Goal: Transaction & Acquisition: Subscribe to service/newsletter

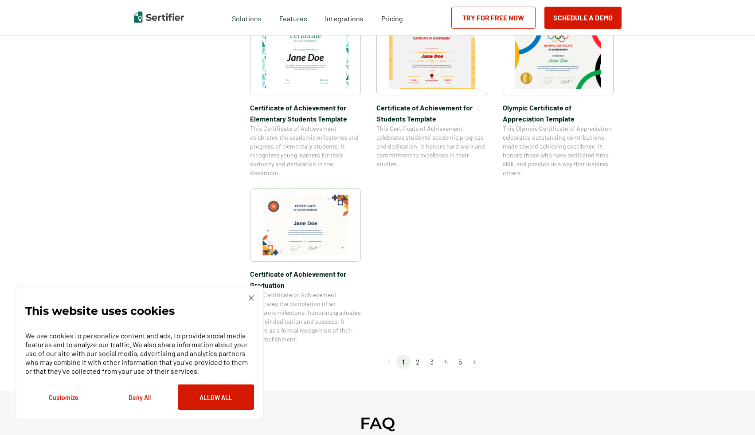
scroll to position [656, 0]
drag, startPoint x: 422, startPoint y: 361, endPoint x: 374, endPoint y: 295, distance: 81.6
click at [357, 357] on li "2" at bounding box center [417, 361] width 14 height 14
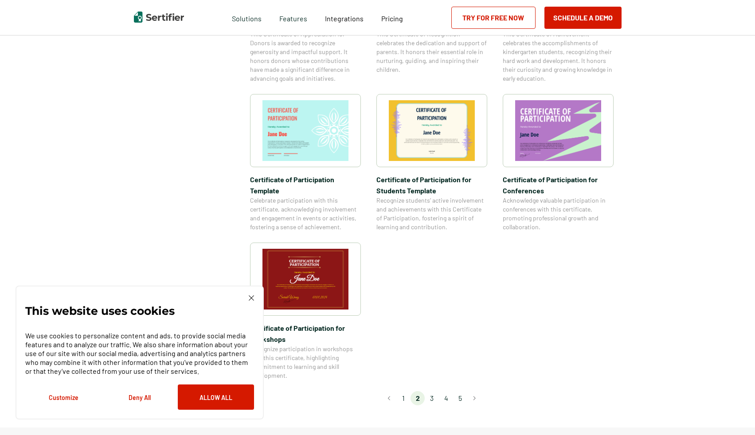
scroll to position [773, 0]
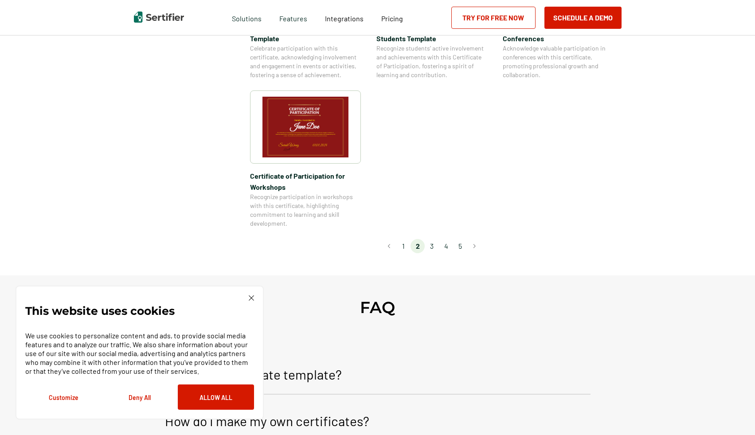
click at [357, 239] on li "4" at bounding box center [446, 246] width 14 height 14
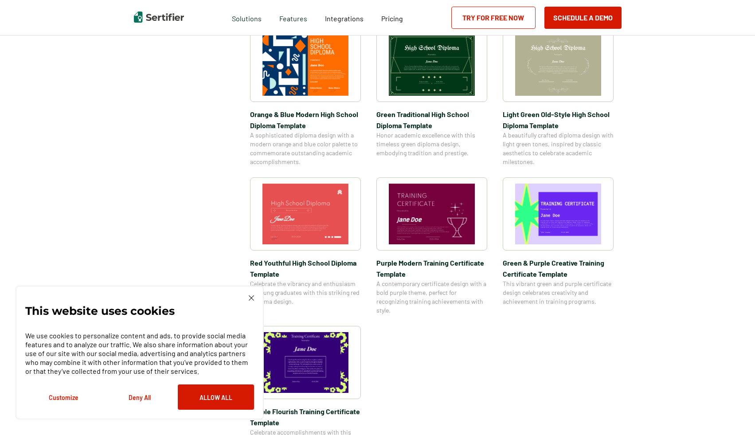
scroll to position [633, 0]
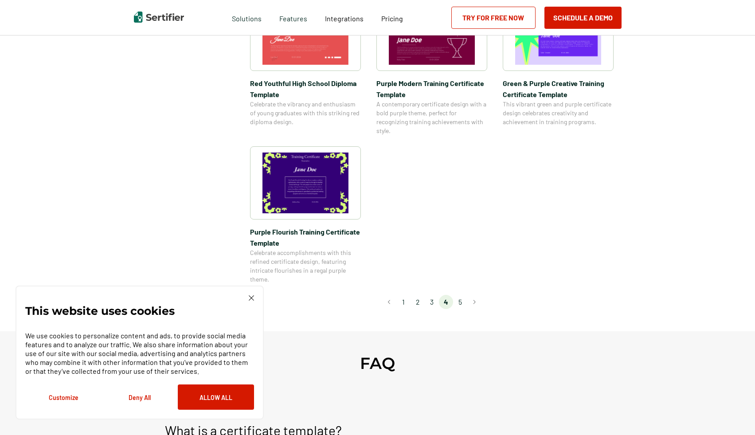
click at [357, 304] on li "5" at bounding box center [460, 302] width 14 height 14
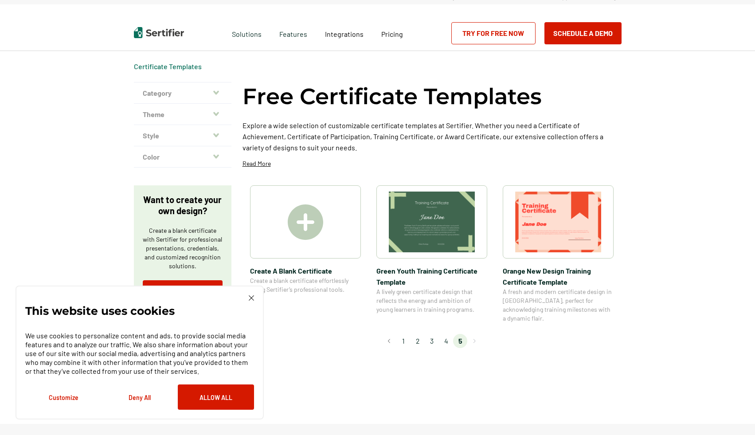
scroll to position [0, 0]
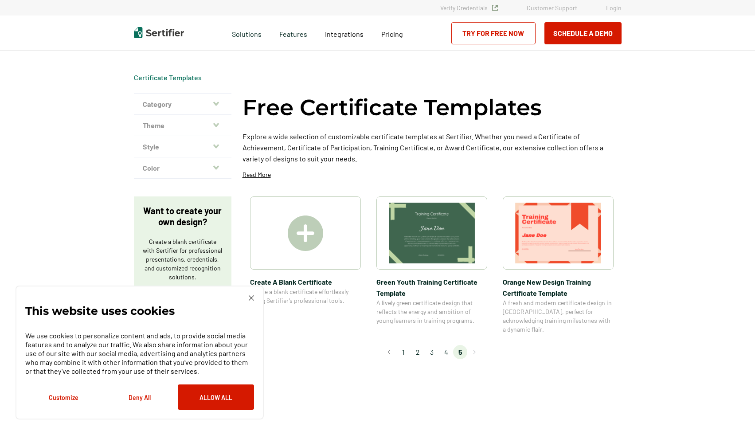
click at [291, 265] on div at bounding box center [305, 232] width 111 height 73
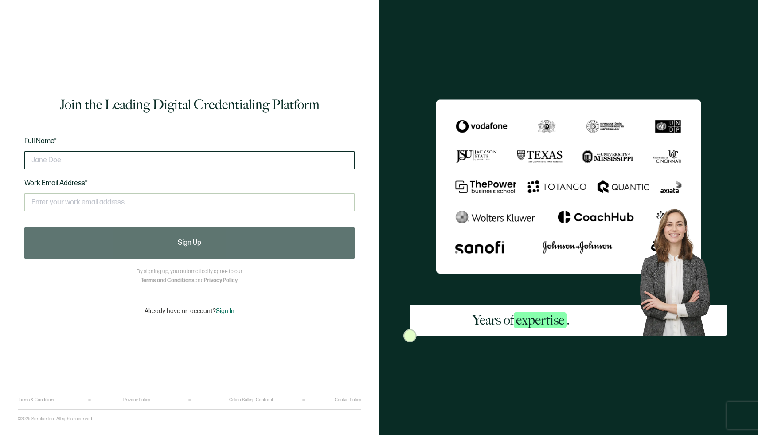
click at [252, 160] on input "text" at bounding box center [189, 160] width 330 height 18
type input "Aaron Butler"
click at [180, 184] on div "Full Name* Aaron Butler Work Email Address* This doesn't look like a valid emai…" at bounding box center [189, 179] width 330 height 87
click at [188, 193] on div "This doesn't look like a valid email." at bounding box center [189, 206] width 330 height 34
click at [197, 204] on input "text" at bounding box center [189, 202] width 330 height 18
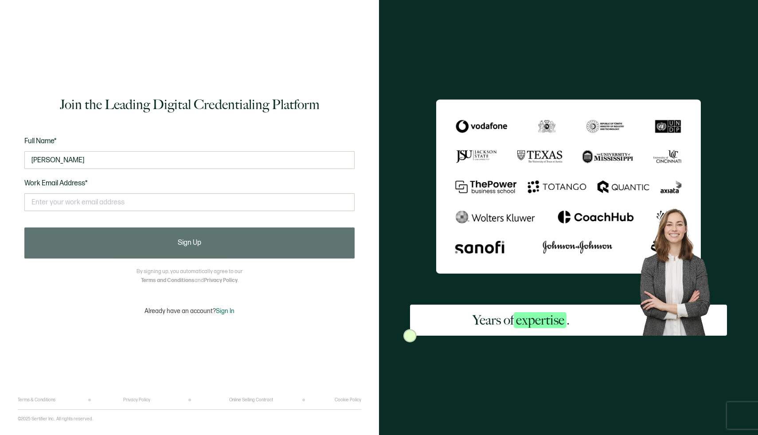
type input "aaronbutler.cfa@gmail.com"
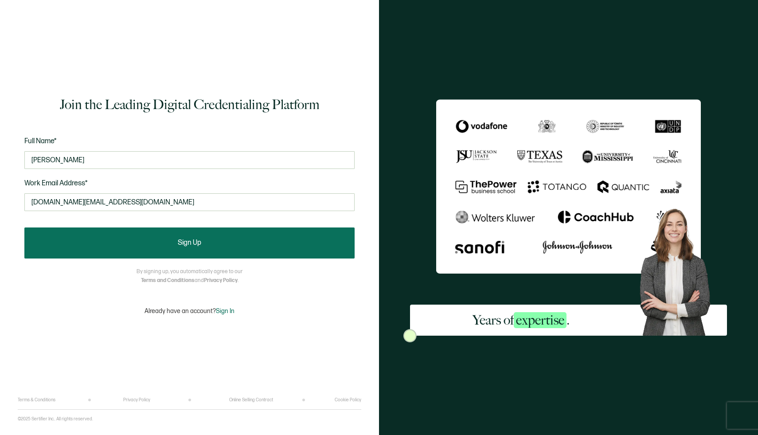
click at [275, 235] on button "Sign Up" at bounding box center [189, 242] width 330 height 31
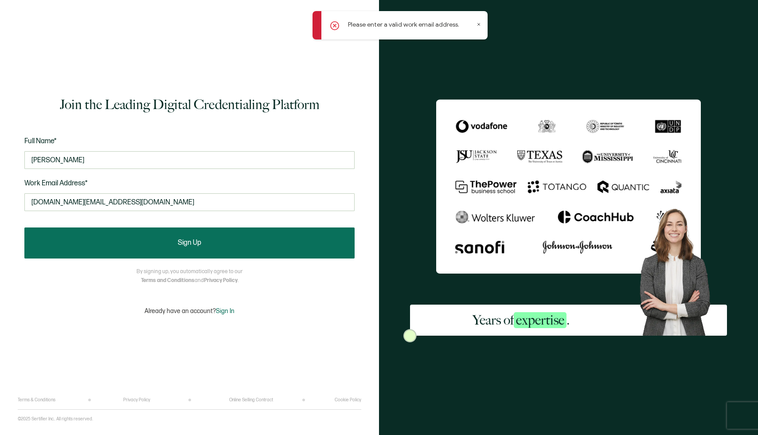
click at [264, 227] on button "Sign Up" at bounding box center [189, 242] width 330 height 31
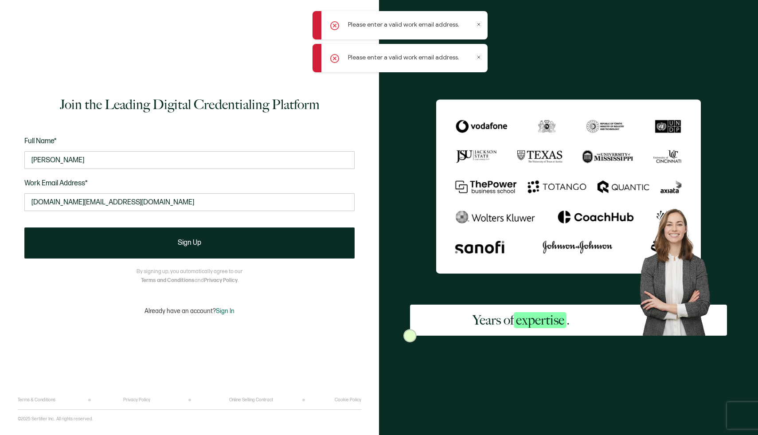
drag, startPoint x: 11, startPoint y: 6, endPoint x: 16, endPoint y: 2, distance: 6.8
click at [11, 5] on div "Join the Leading Digital Credentialing Platform Full Name* Aaron Butler Work Em…" at bounding box center [189, 217] width 379 height 435
